Goal: Transaction & Acquisition: Obtain resource

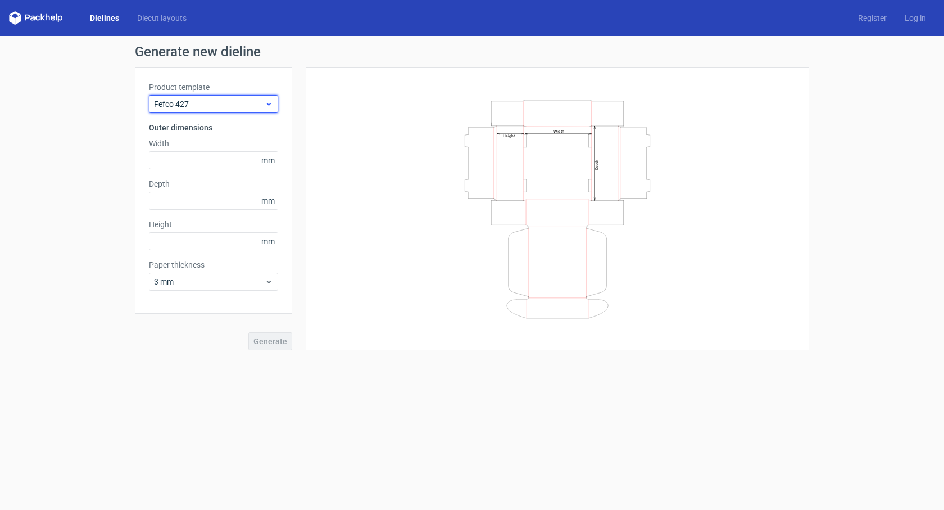
click at [268, 100] on icon at bounding box center [269, 103] width 8 height 9
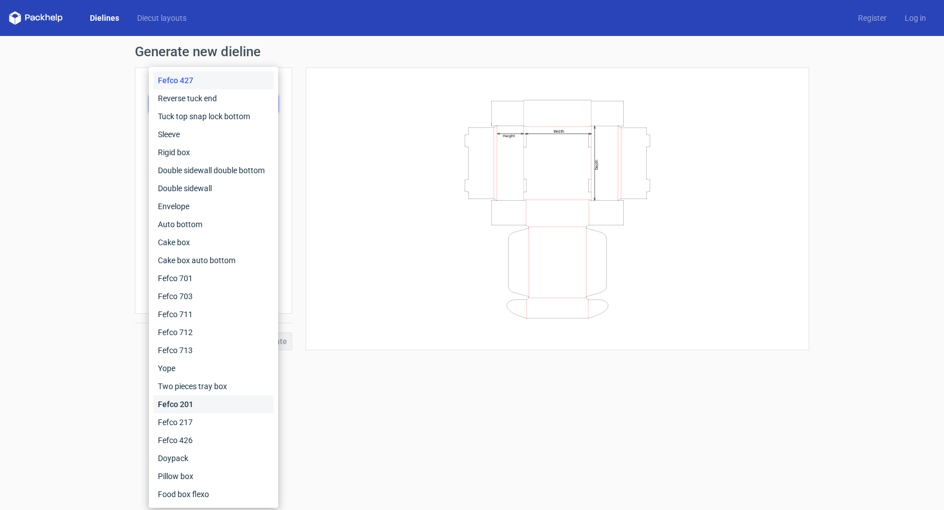
click at [197, 401] on div "Fefco 201" at bounding box center [213, 404] width 120 height 18
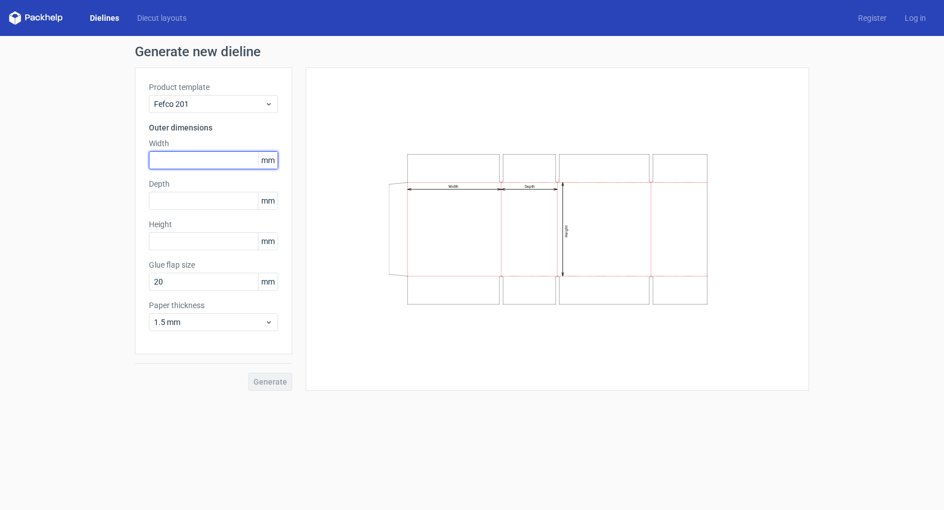
click at [187, 157] on input "text" at bounding box center [213, 160] width 129 height 18
type input "400"
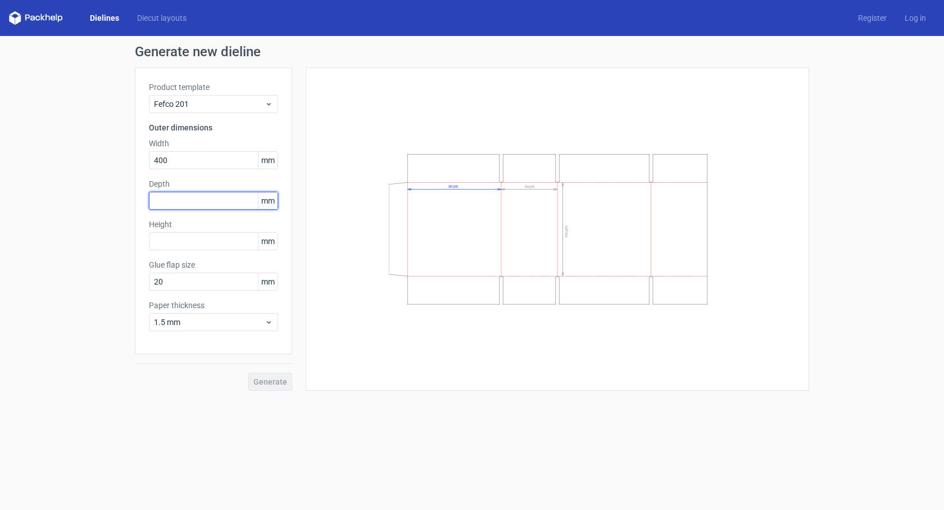
click at [207, 200] on input "text" at bounding box center [213, 201] width 129 height 18
type input "310"
click at [208, 244] on input "text" at bounding box center [213, 241] width 129 height 18
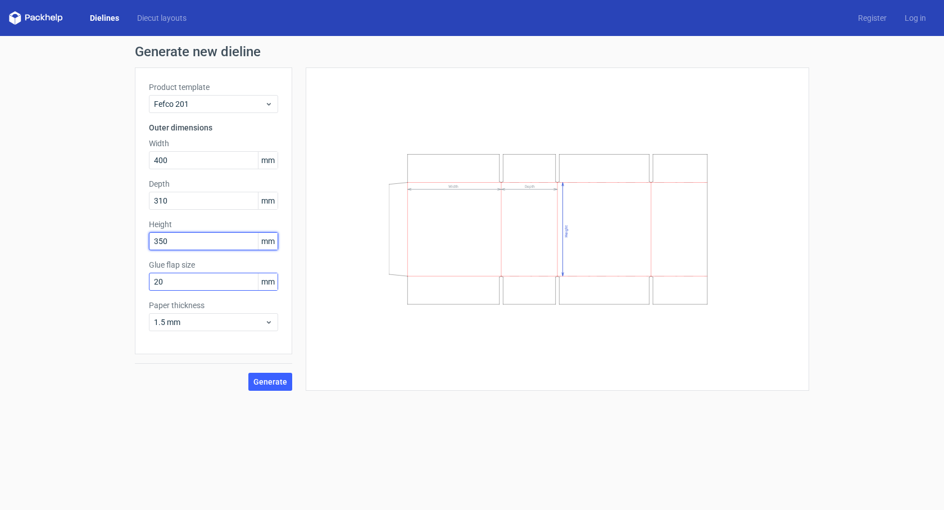
type input "350"
click at [216, 281] on input "20" at bounding box center [213, 281] width 129 height 18
click at [260, 376] on button "Generate" at bounding box center [270, 381] width 44 height 18
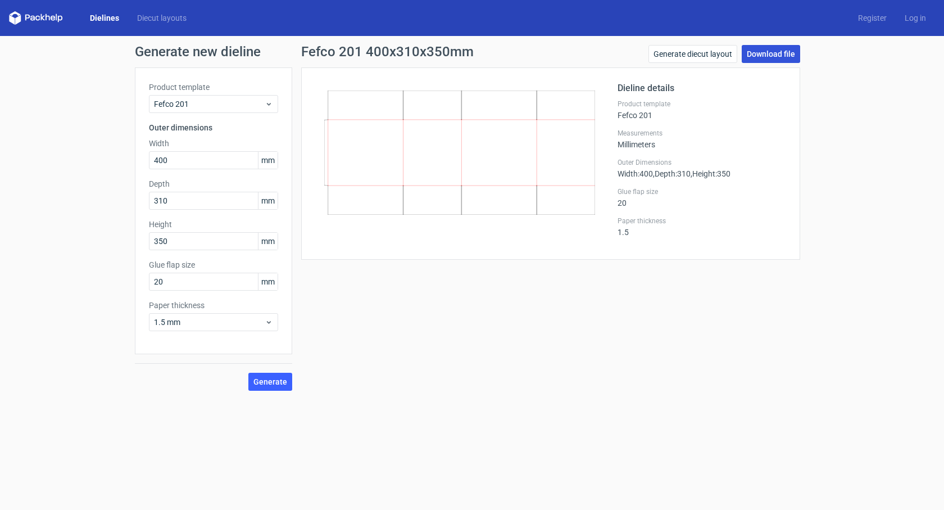
click at [778, 57] on link "Download file" at bounding box center [771, 54] width 58 height 18
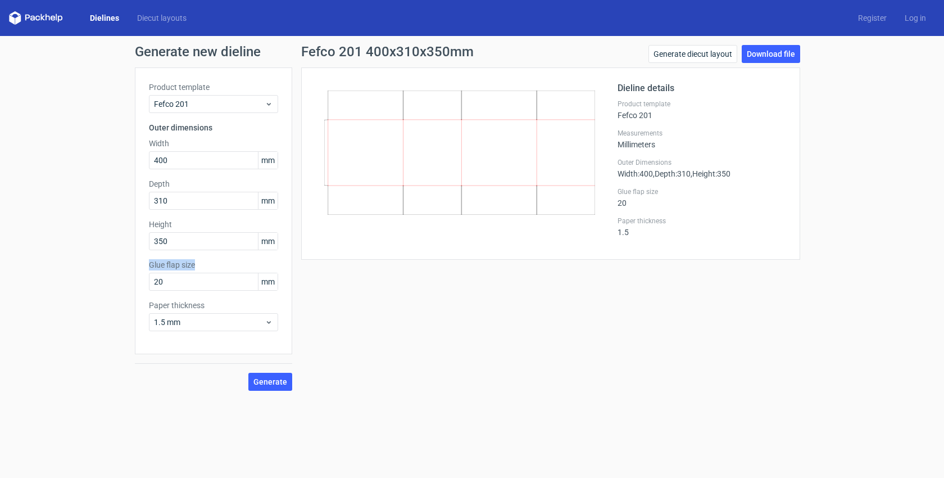
drag, startPoint x: 203, startPoint y: 266, endPoint x: 150, endPoint y: 262, distance: 53.0
click at [150, 262] on label "Glue flap size" at bounding box center [213, 264] width 129 height 11
copy label "Glue flap size"
drag, startPoint x: 220, startPoint y: 285, endPoint x: 152, endPoint y: 283, distance: 68.0
click at [152, 283] on input "20" at bounding box center [213, 281] width 129 height 18
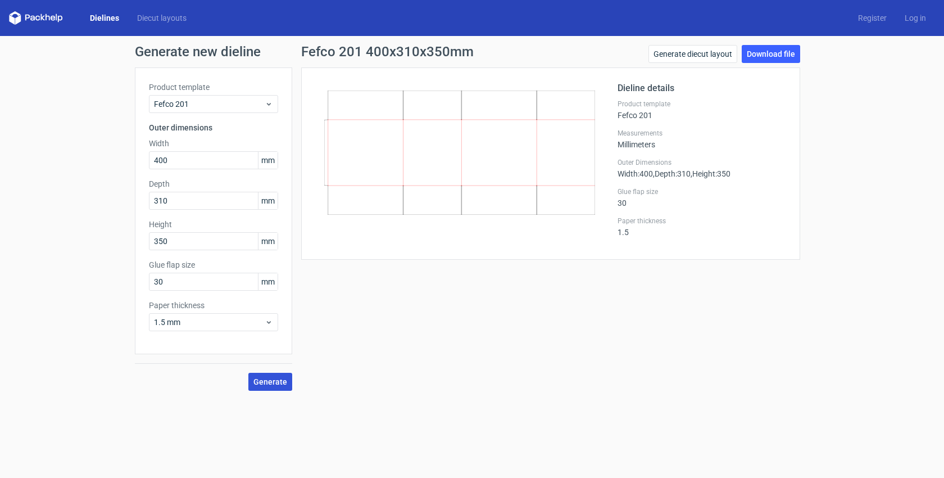
click at [261, 378] on span "Generate" at bounding box center [270, 382] width 34 height 8
drag, startPoint x: 171, startPoint y: 280, endPoint x: 69, endPoint y: 277, distance: 102.3
click at [79, 280] on div "Generate new dieline Product template Fefco 201 Outer dimensions Width 400 mm D…" at bounding box center [472, 217] width 944 height 363
click at [281, 381] on span "Generate" at bounding box center [270, 382] width 34 height 8
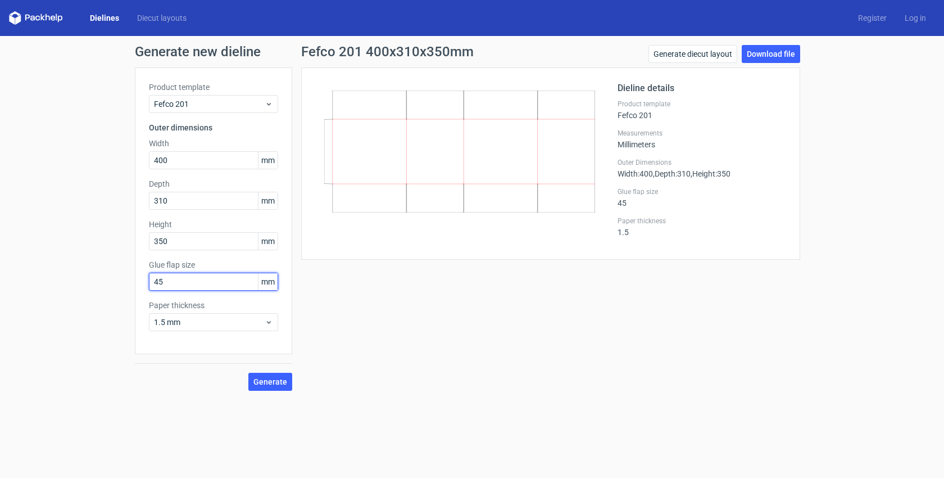
drag, startPoint x: 167, startPoint y: 279, endPoint x: 106, endPoint y: 276, distance: 61.9
click at [106, 276] on div "Generate new dieline Product template Fefco 201 Outer dimensions Width 400 mm D…" at bounding box center [472, 217] width 944 height 363
click at [187, 286] on input "45" at bounding box center [213, 281] width 129 height 18
drag, startPoint x: 187, startPoint y: 286, endPoint x: 89, endPoint y: 272, distance: 98.8
click at [112, 281] on div "Generate new dieline Product template Fefco 201 Outer dimensions Width 400 mm D…" at bounding box center [472, 217] width 944 height 363
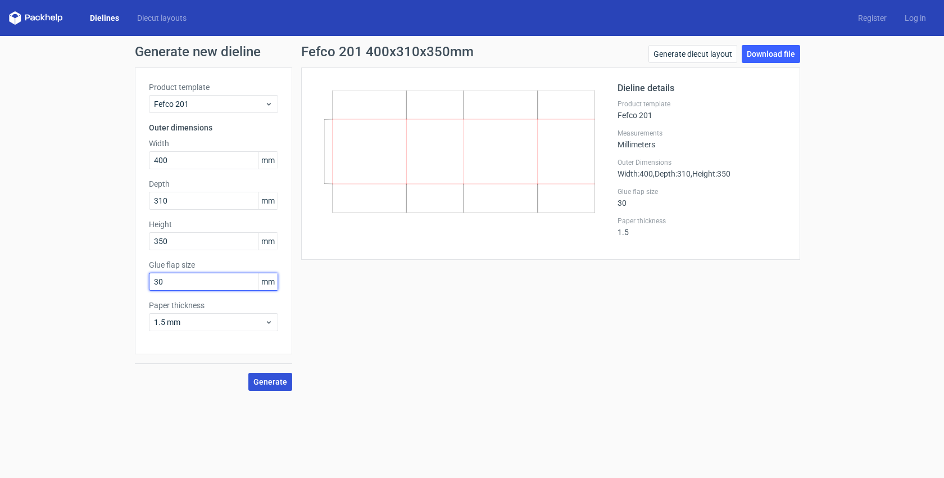
type input "30"
click at [269, 378] on span "Generate" at bounding box center [270, 382] width 34 height 8
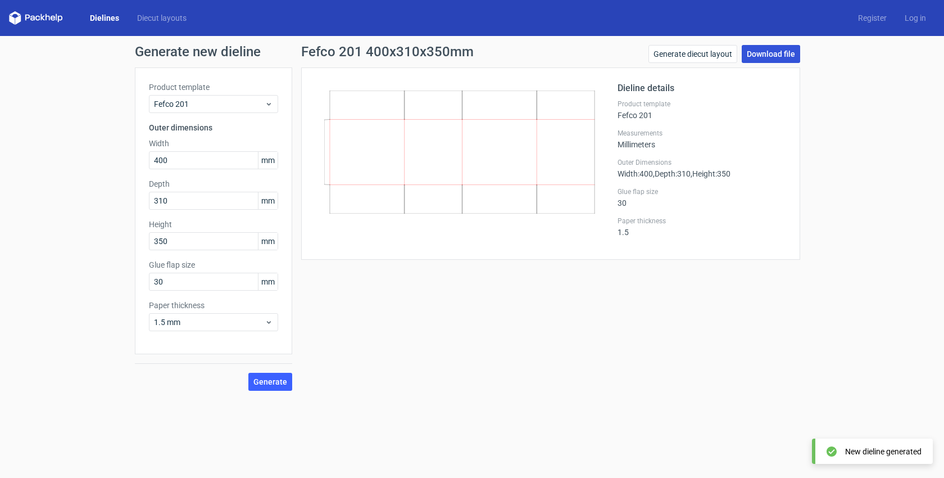
click at [787, 55] on link "Download file" at bounding box center [771, 54] width 58 height 18
click at [712, 60] on link "Generate diecut layout" at bounding box center [692, 54] width 89 height 18
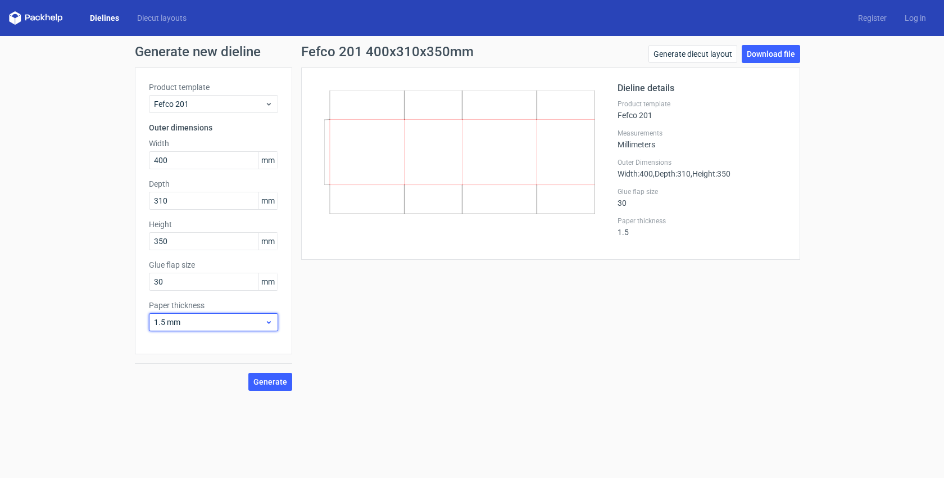
click at [268, 321] on use at bounding box center [269, 322] width 4 height 3
click at [245, 410] on div "3 mm" at bounding box center [213, 419] width 120 height 18
click at [278, 380] on span "Generate" at bounding box center [270, 382] width 34 height 8
click at [764, 52] on link "Download file" at bounding box center [771, 54] width 58 height 18
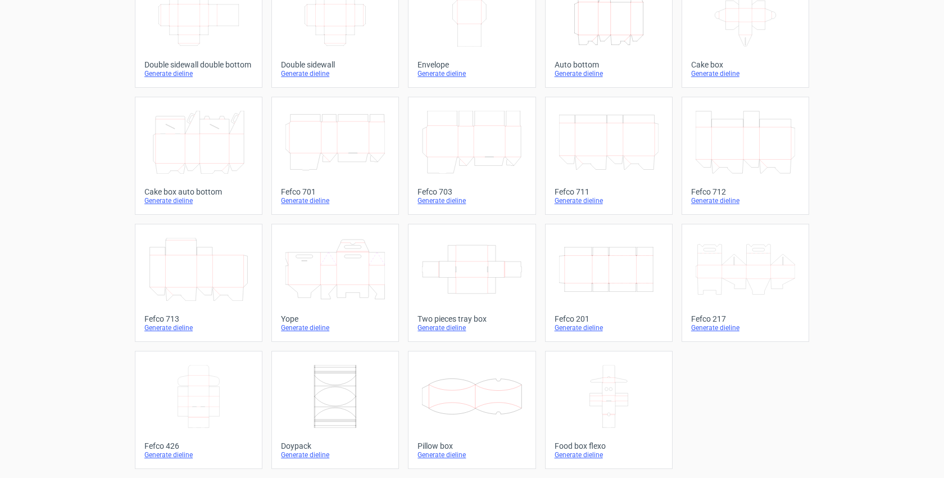
scroll to position [169, 0]
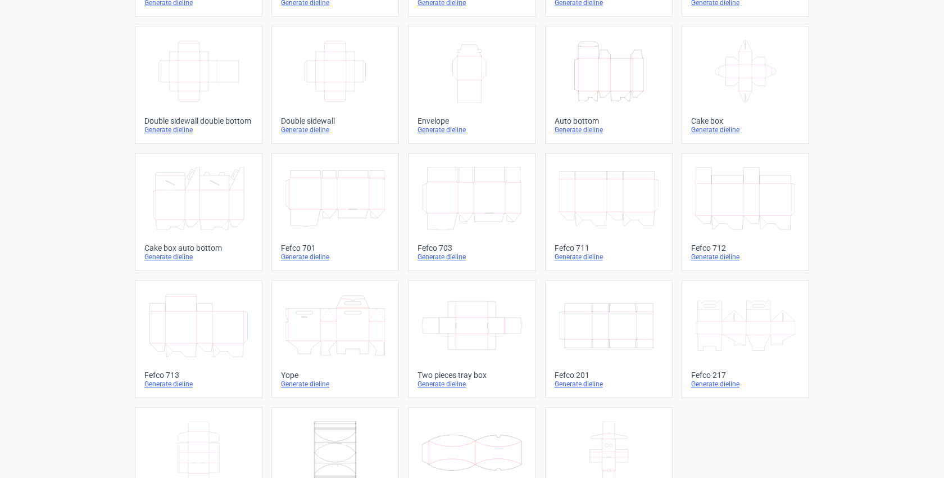
click at [616, 331] on icon "Width Depth Height" at bounding box center [608, 325] width 99 height 63
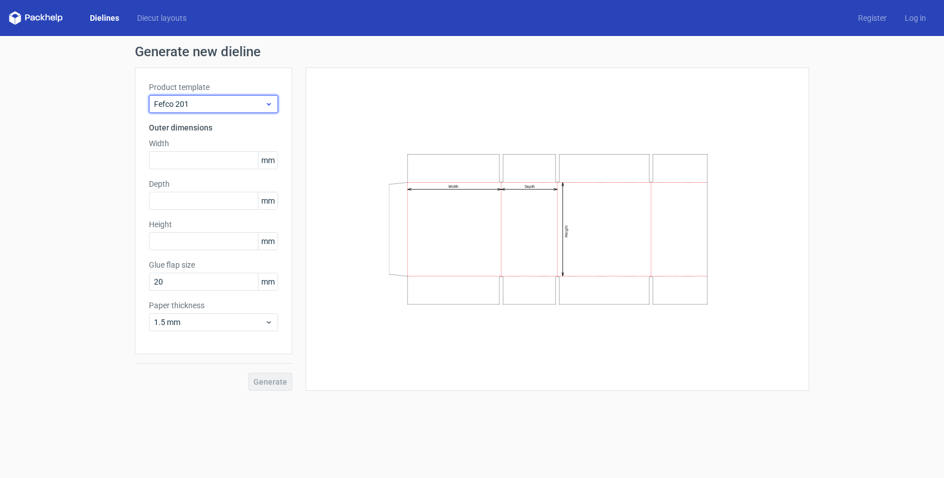
click at [212, 102] on span "Fefco 201" at bounding box center [209, 103] width 111 height 11
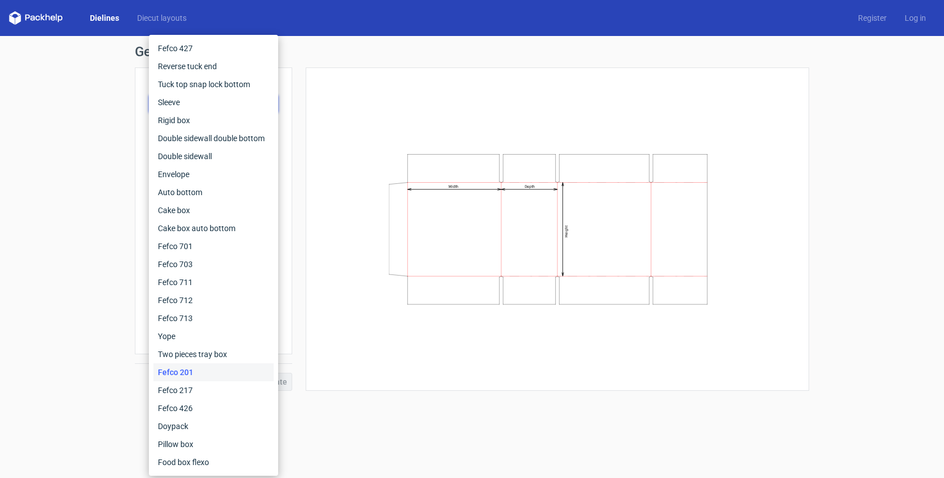
click at [210, 372] on div "Fefco 201" at bounding box center [213, 372] width 120 height 18
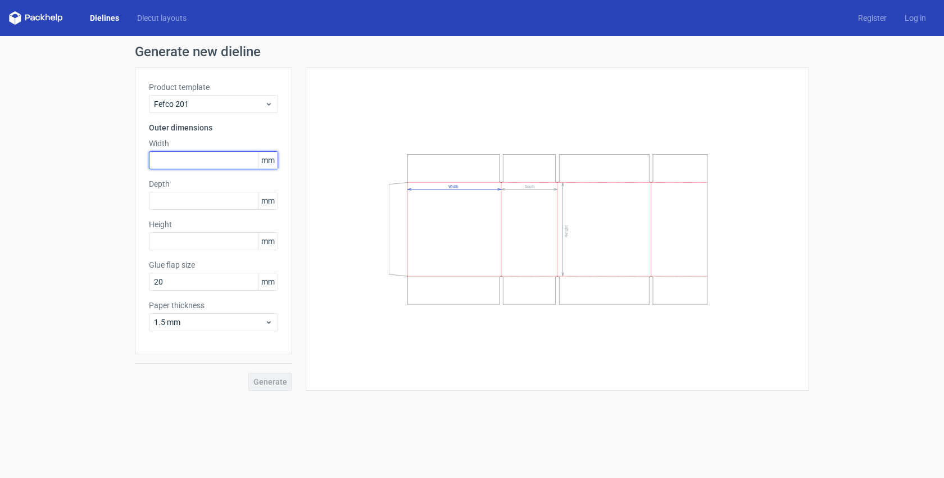
click at [206, 165] on input "text" at bounding box center [213, 160] width 129 height 18
type input "400"
click at [202, 203] on input "text" at bounding box center [213, 201] width 129 height 18
type input "310"
click at [200, 248] on input "text" at bounding box center [213, 241] width 129 height 18
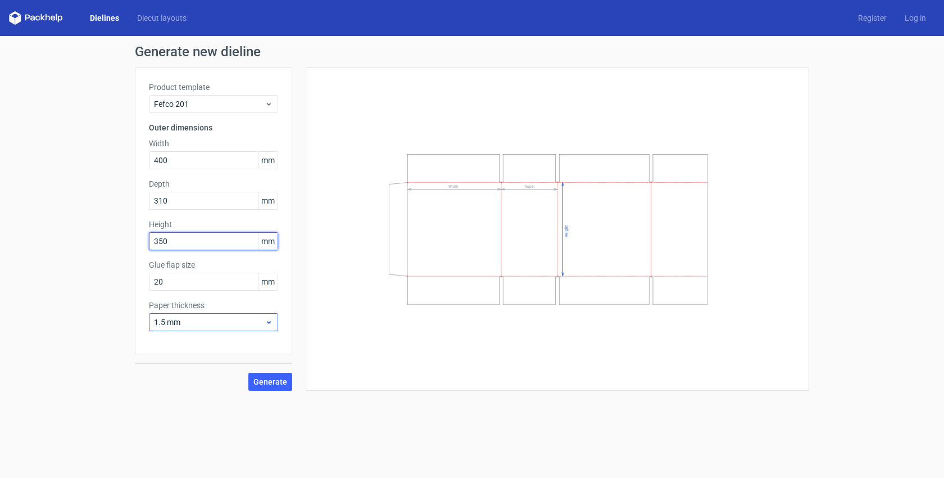
type input "350"
click at [261, 322] on span "1.5 mm" at bounding box center [209, 321] width 111 height 11
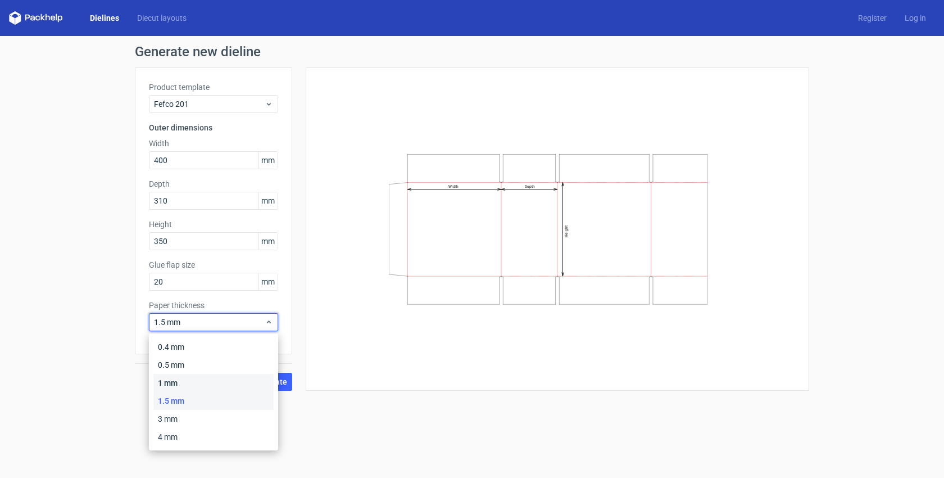
click at [216, 386] on div "1 mm" at bounding box center [213, 383] width 120 height 18
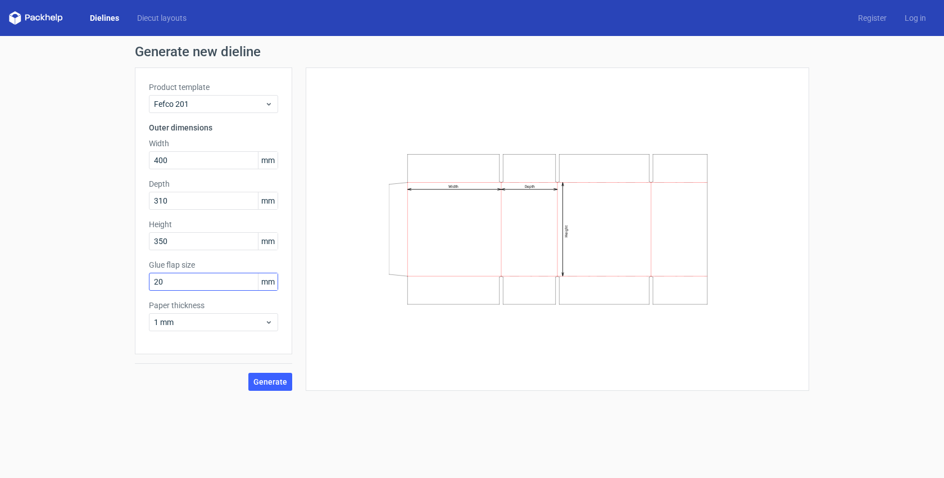
click at [195, 271] on div "Glue flap size 20 mm" at bounding box center [213, 274] width 129 height 31
drag, startPoint x: 191, startPoint y: 278, endPoint x: 0, endPoint y: 282, distance: 191.1
click at [5, 288] on div "Generate new dieline Product template Fefco 201 Outer dimensions Width 400 mm D…" at bounding box center [472, 217] width 944 height 363
type input "30"
click at [254, 385] on span "Generate" at bounding box center [270, 382] width 34 height 8
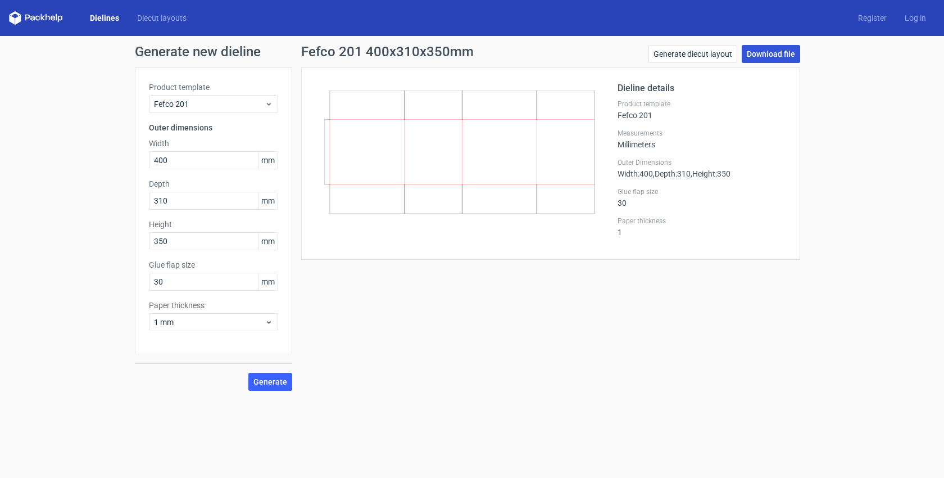
click at [790, 49] on link "Download file" at bounding box center [771, 54] width 58 height 18
click at [269, 327] on div "1 mm" at bounding box center [213, 322] width 129 height 18
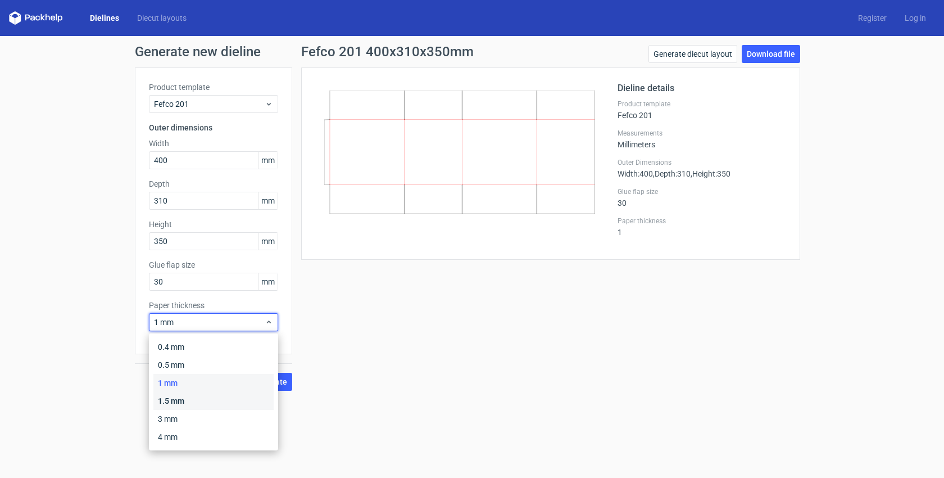
click at [224, 392] on div "1.5 mm" at bounding box center [213, 401] width 120 height 18
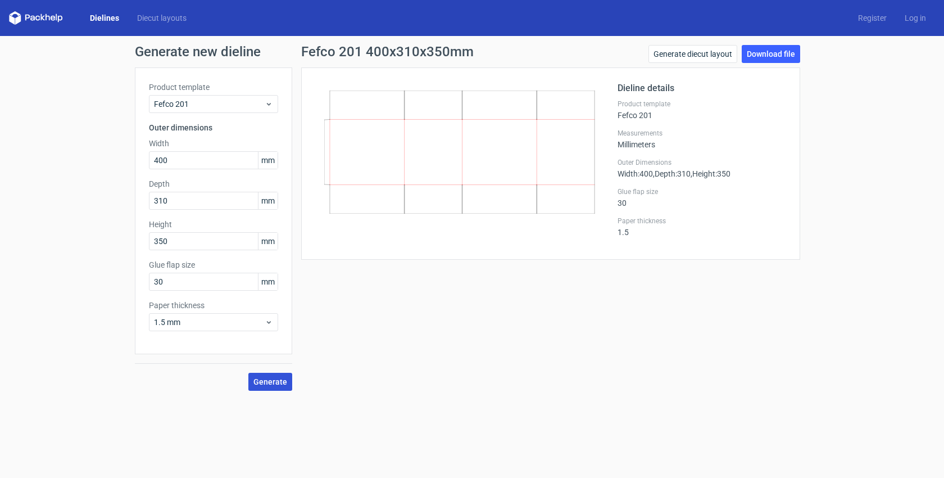
click at [258, 381] on span "Generate" at bounding box center [270, 382] width 34 height 8
click at [706, 56] on link "Generate diecut layout" at bounding box center [692, 54] width 89 height 18
click at [771, 48] on link "Download file" at bounding box center [771, 54] width 58 height 18
click at [262, 319] on span "1.5 mm" at bounding box center [209, 321] width 111 height 11
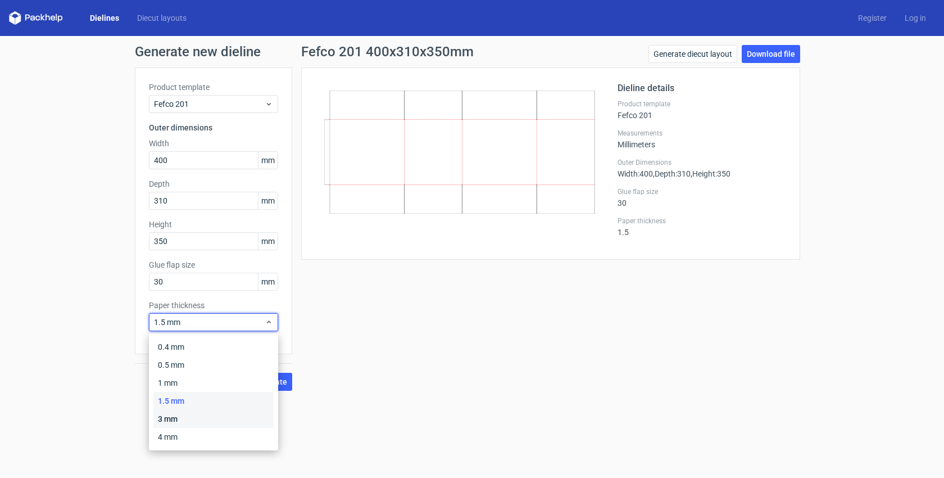
click at [214, 419] on div "3 mm" at bounding box center [213, 419] width 120 height 18
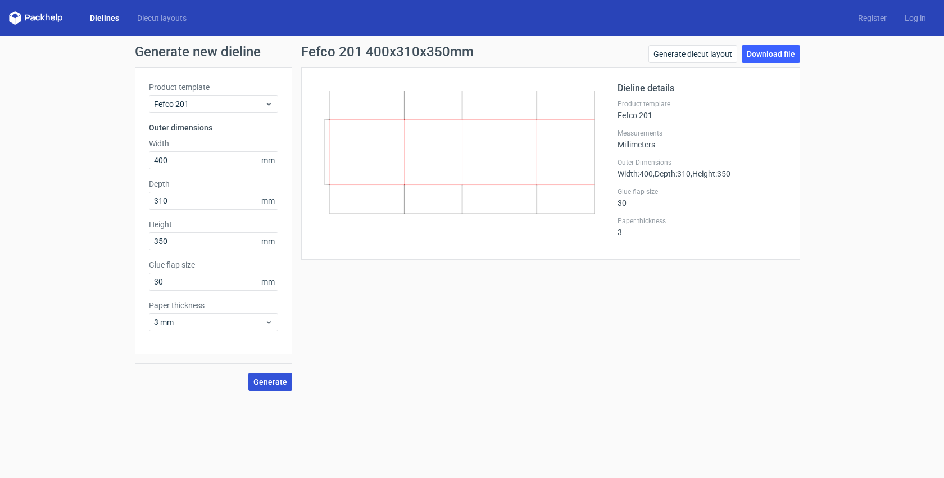
click at [272, 375] on button "Generate" at bounding box center [270, 381] width 44 height 18
click at [787, 54] on link "Download file" at bounding box center [771, 54] width 58 height 18
